Goal: Find specific page/section: Find specific page/section

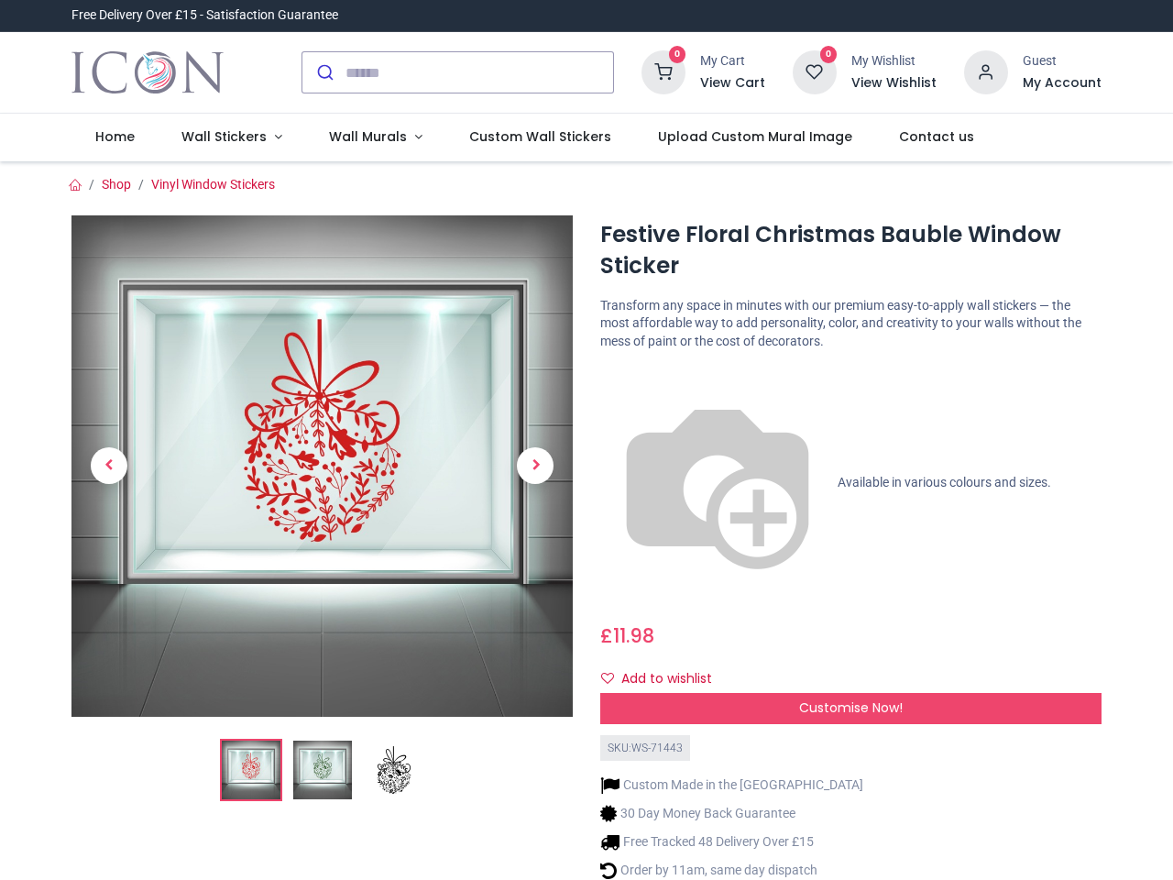
click at [587, 440] on div "Festive Floral Christmas Bauble Window Sticker [URL][DOMAIN_NAME] [URL][DOMAIN_…" at bounding box center [851, 590] width 529 height 750
click at [459, 72] on input "search" at bounding box center [480, 72] width 268 height 40
click at [480, 72] on input "search" at bounding box center [480, 72] width 268 height 40
click at [736, 83] on h6 "View Cart" at bounding box center [732, 83] width 65 height 18
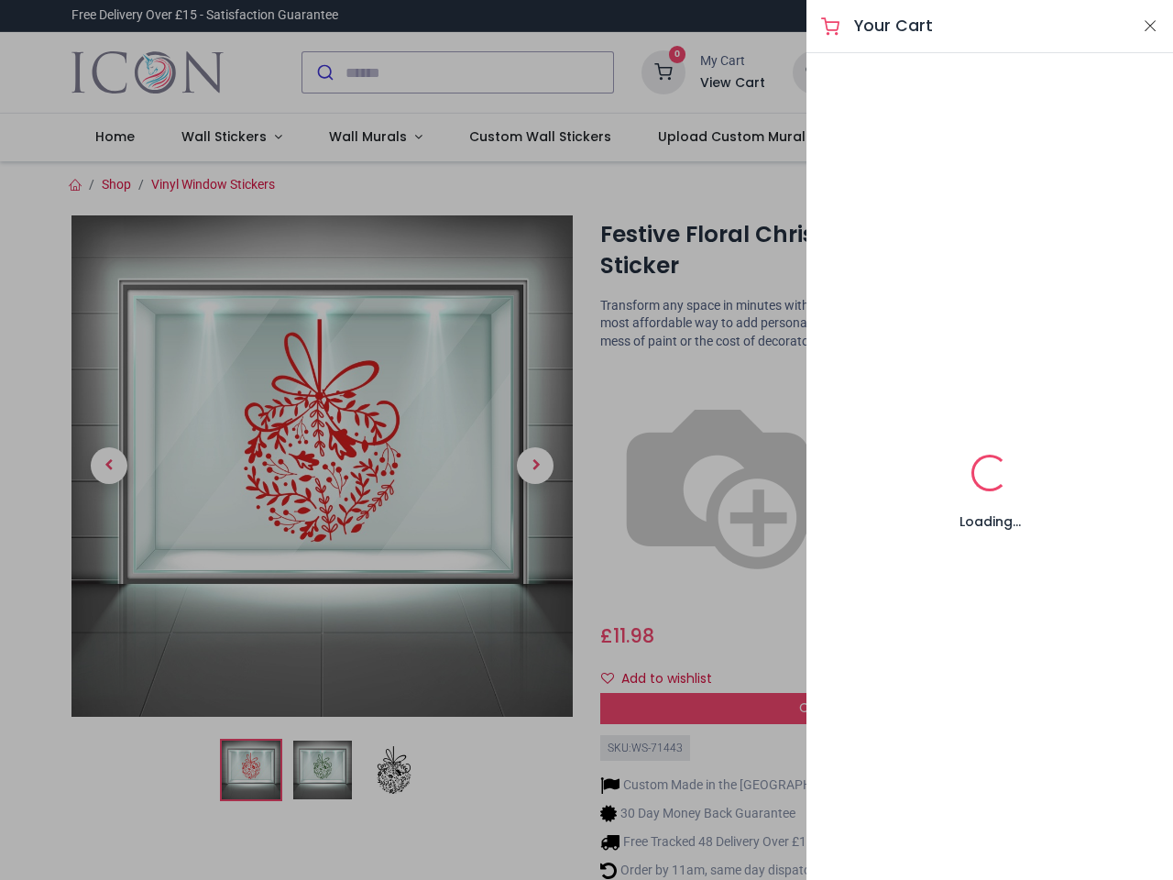
click at [987, 71] on div at bounding box center [586, 440] width 1173 height 880
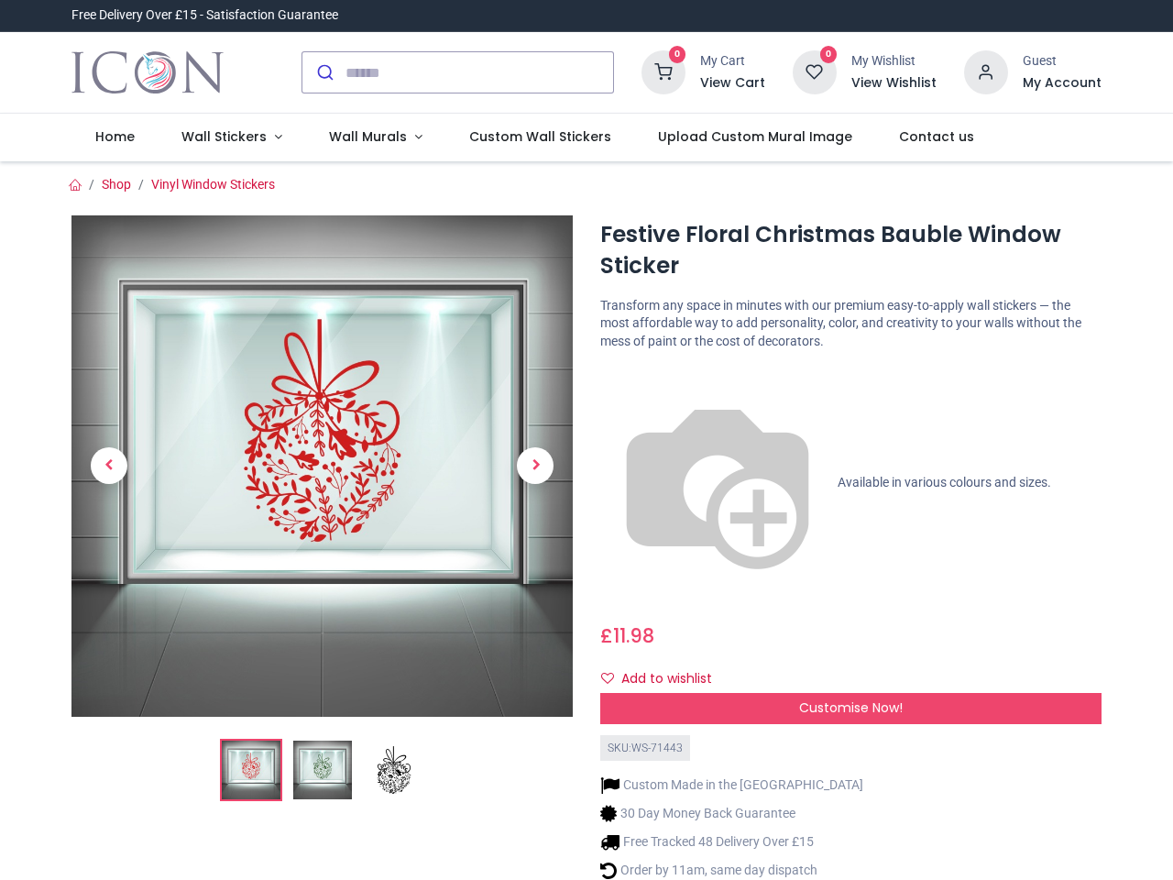
click at [1061, 83] on h6 "My Account" at bounding box center [1062, 83] width 79 height 18
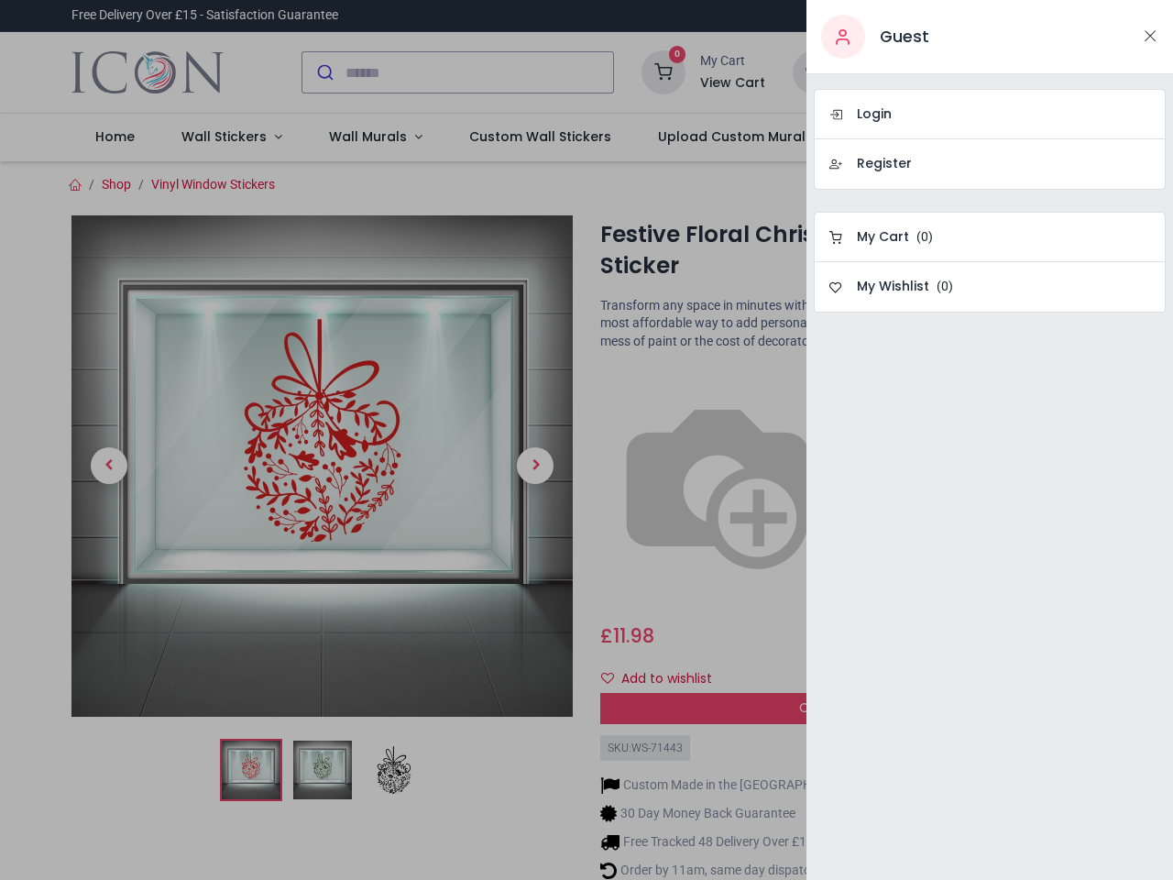
click at [227, 137] on div at bounding box center [586, 440] width 1173 height 880
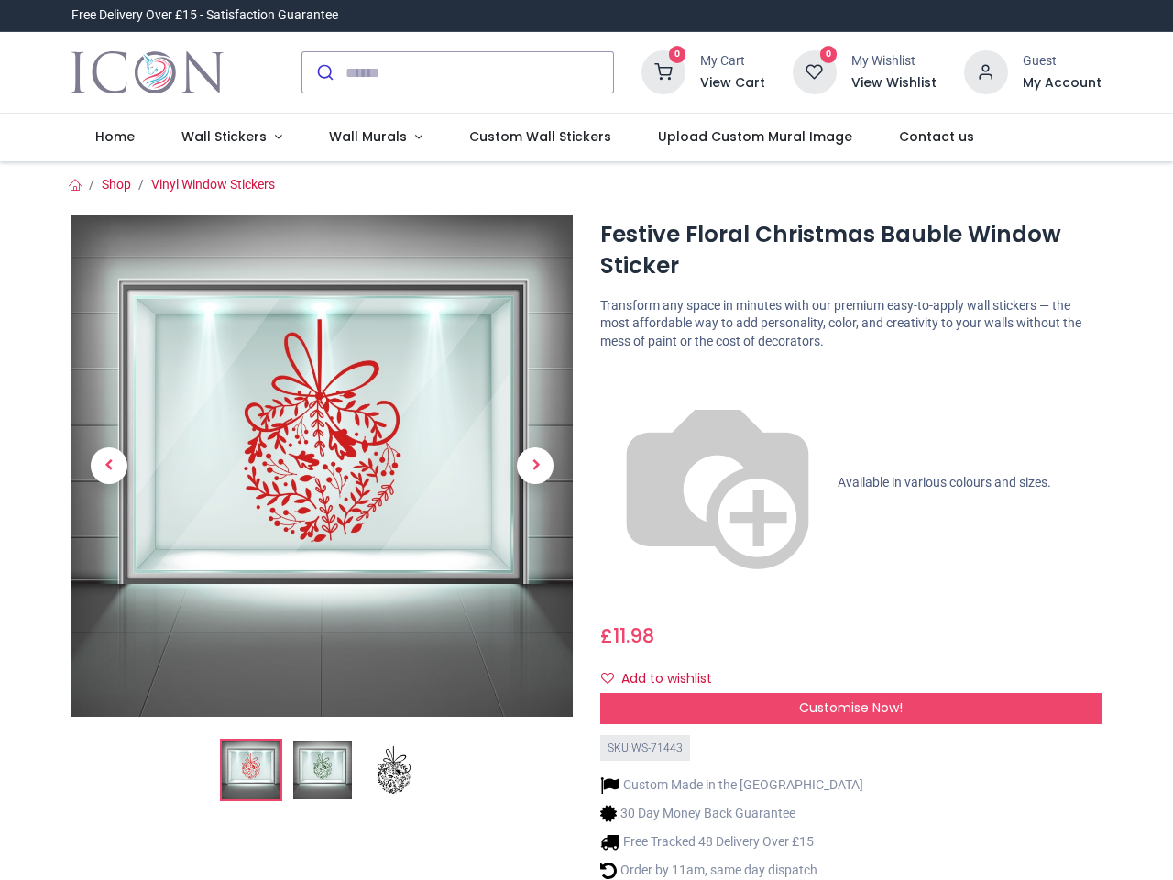
click at [368, 137] on span "Wall Murals" at bounding box center [368, 136] width 78 height 18
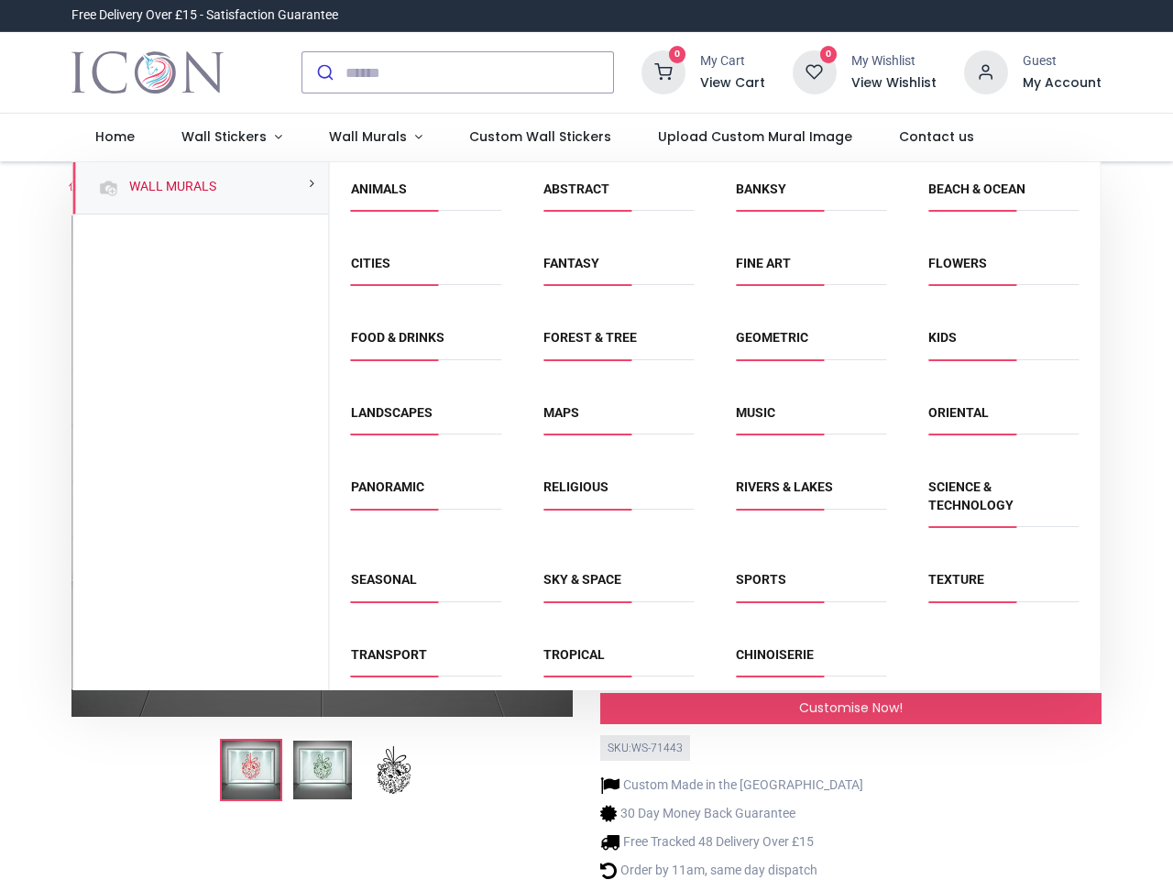
click at [585, 521] on div "Religious" at bounding box center [618, 506] width 192 height 93
